Goal: Task Accomplishment & Management: Manage account settings

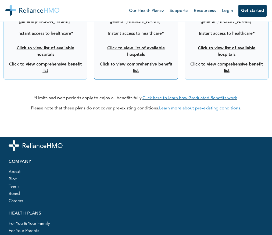
scroll to position [1051, 0]
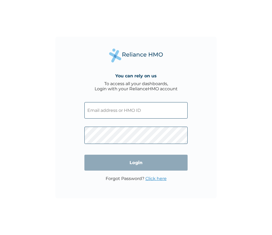
click at [109, 106] on input "text" at bounding box center [136, 110] width 103 height 16
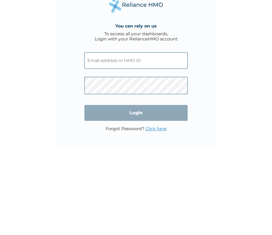
type input "ezealagodswill@gmail.com"
click at [136, 154] on input "Login" at bounding box center [136, 162] width 103 height 16
